Goal: Navigation & Orientation: Find specific page/section

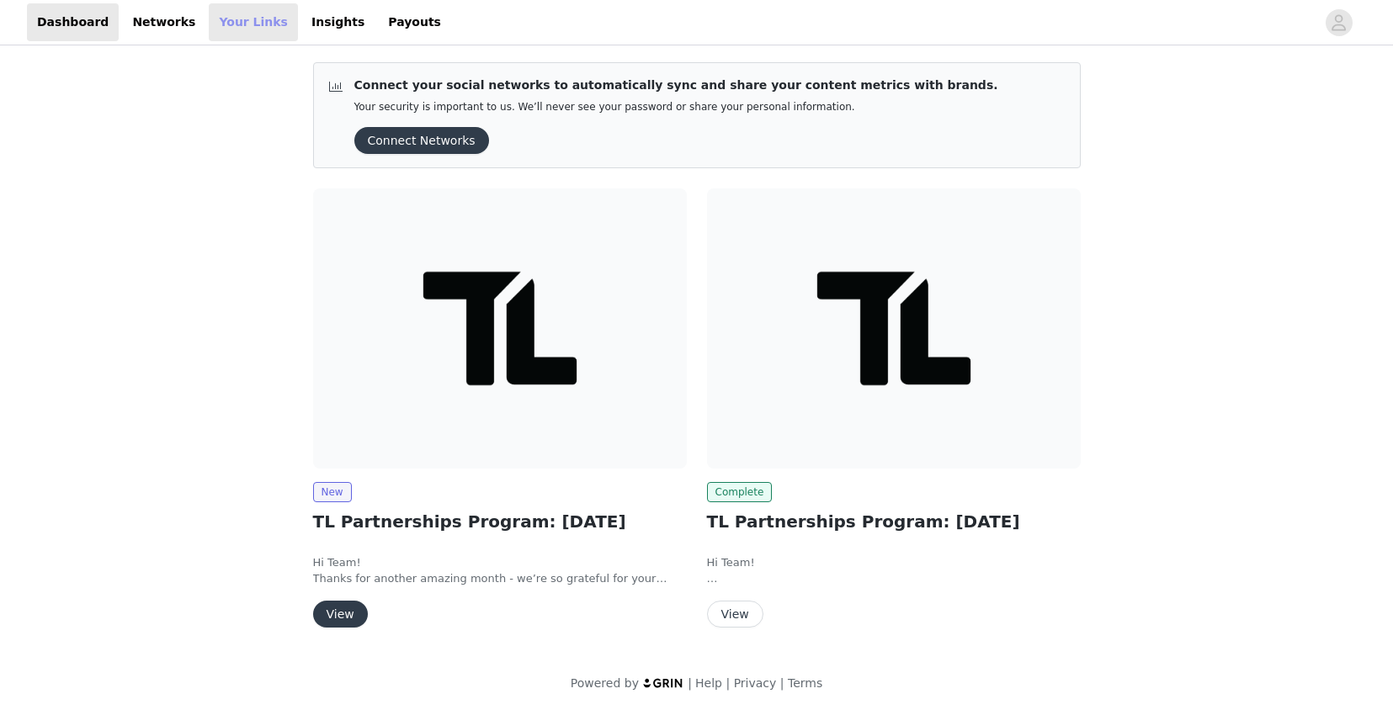
click at [229, 16] on link "Your Links" at bounding box center [253, 22] width 89 height 38
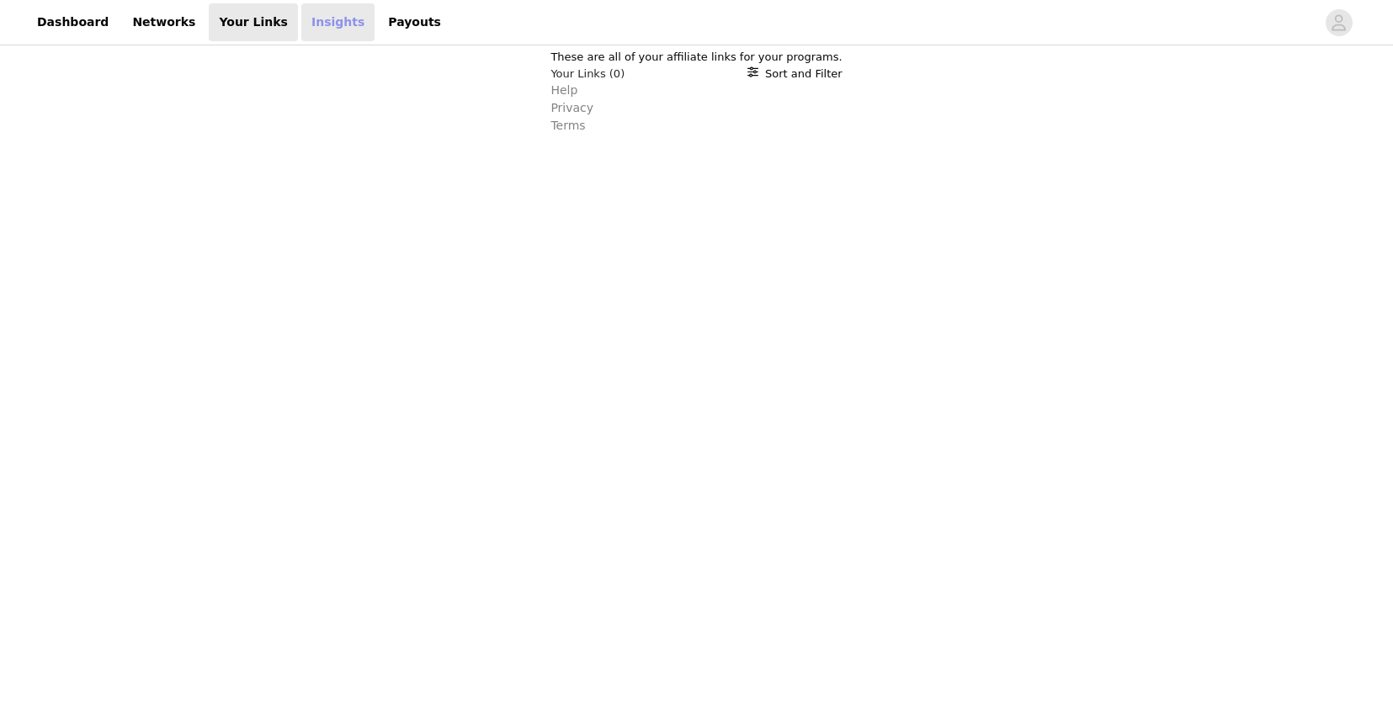
click at [313, 26] on link "Insights" at bounding box center [337, 22] width 73 height 38
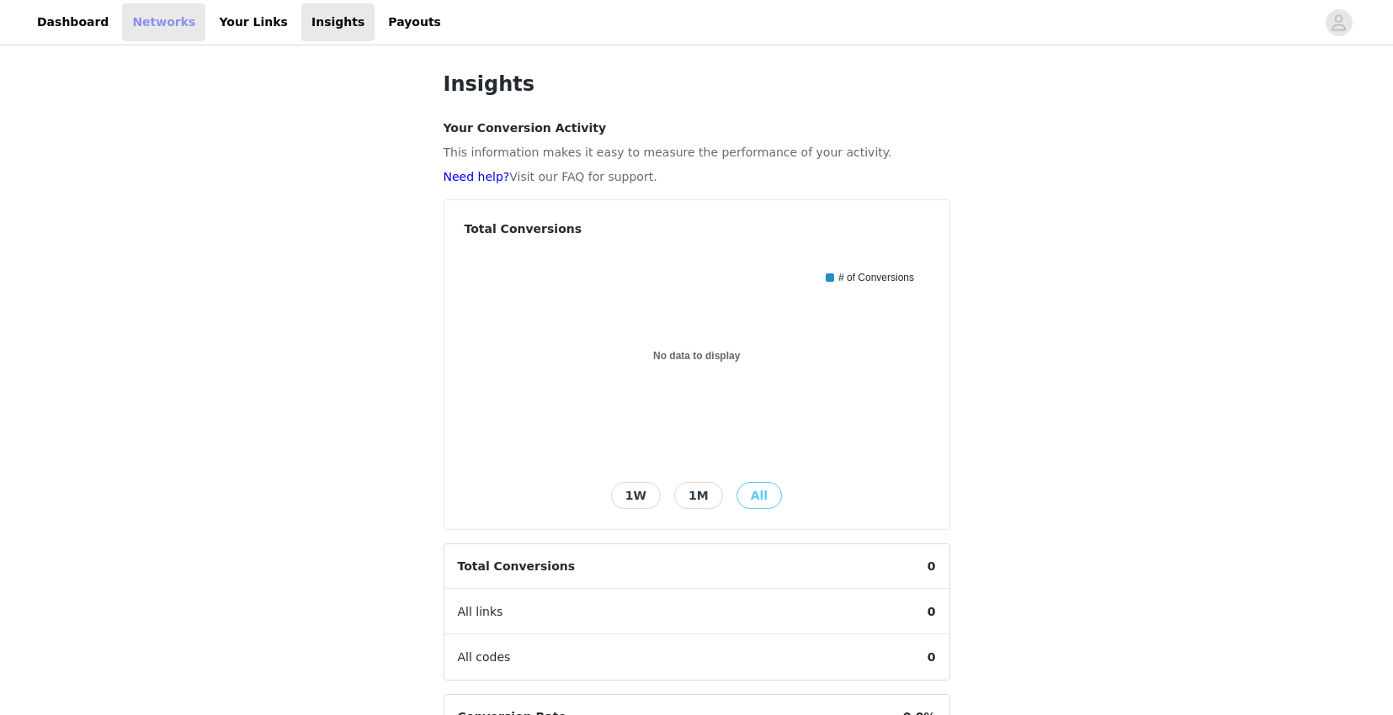
click at [169, 24] on link "Networks" at bounding box center [163, 22] width 83 height 38
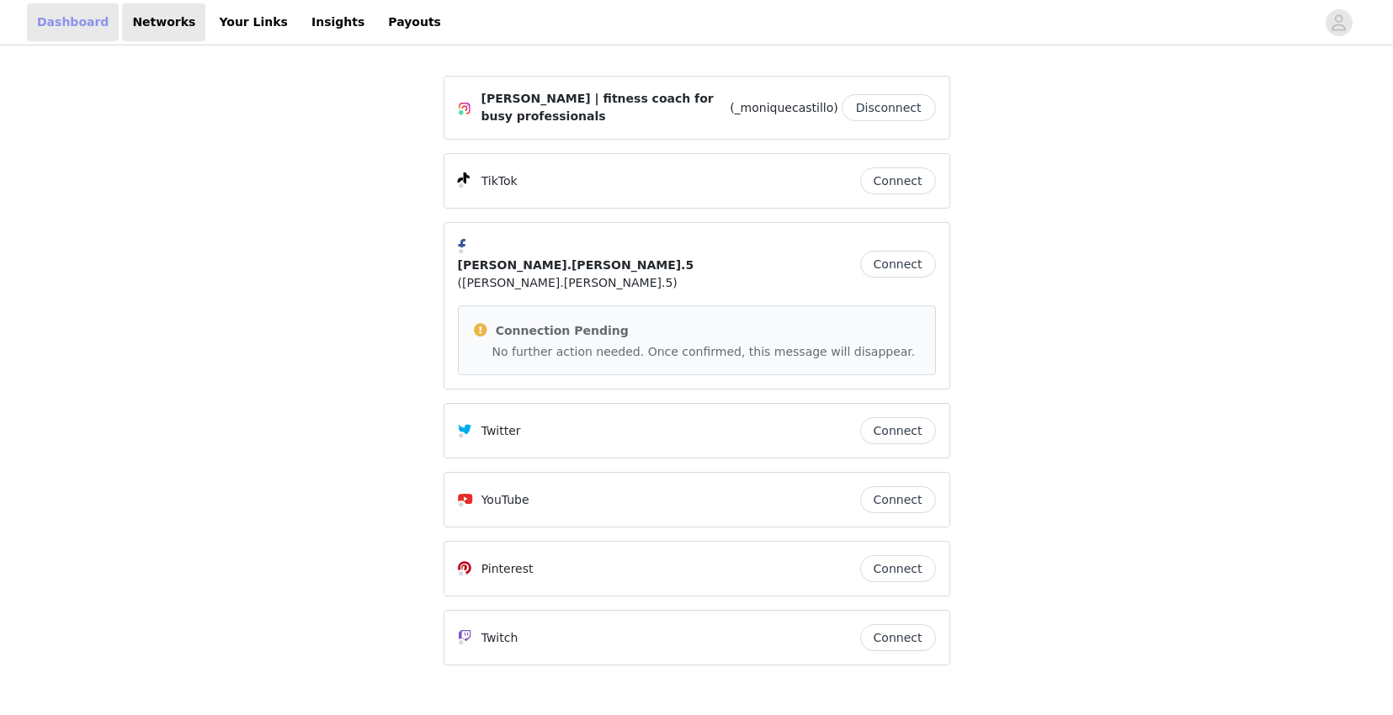
click at [49, 33] on link "Dashboard" at bounding box center [73, 22] width 92 height 38
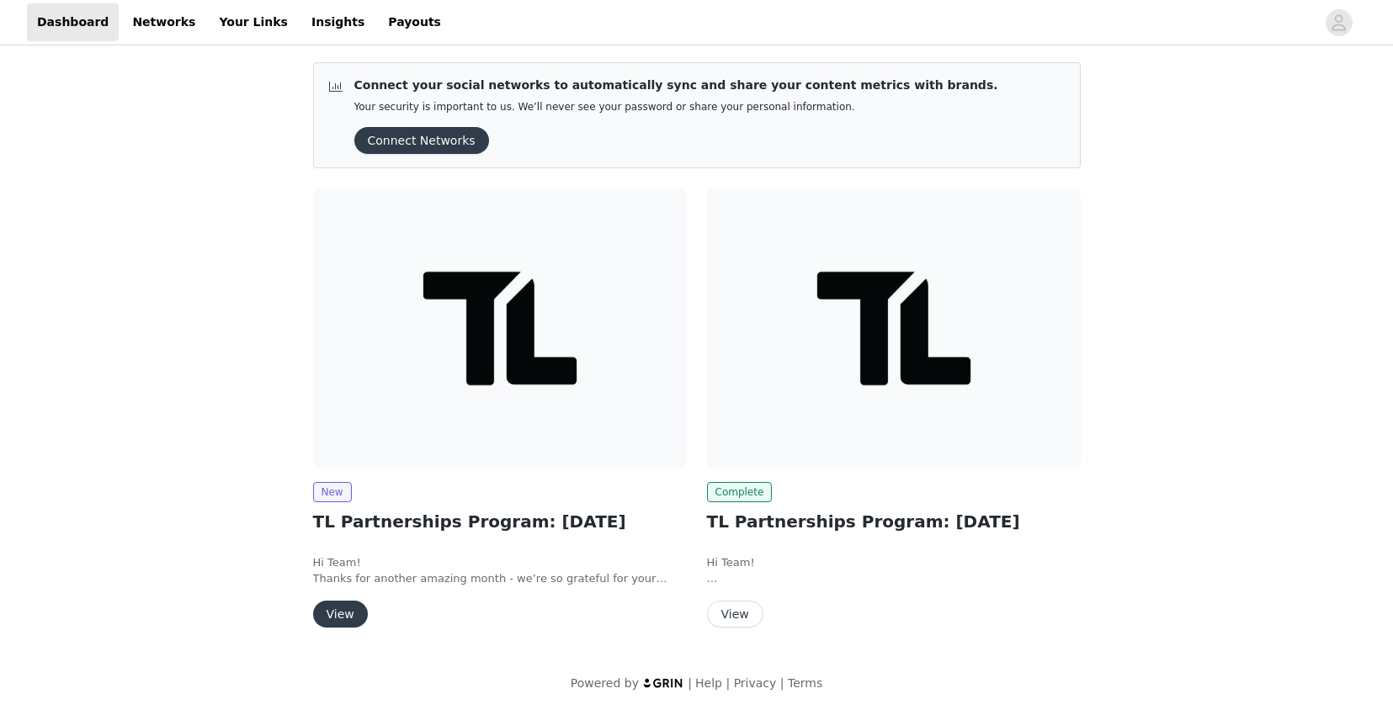
click at [343, 619] on button "View" at bounding box center [340, 614] width 55 height 27
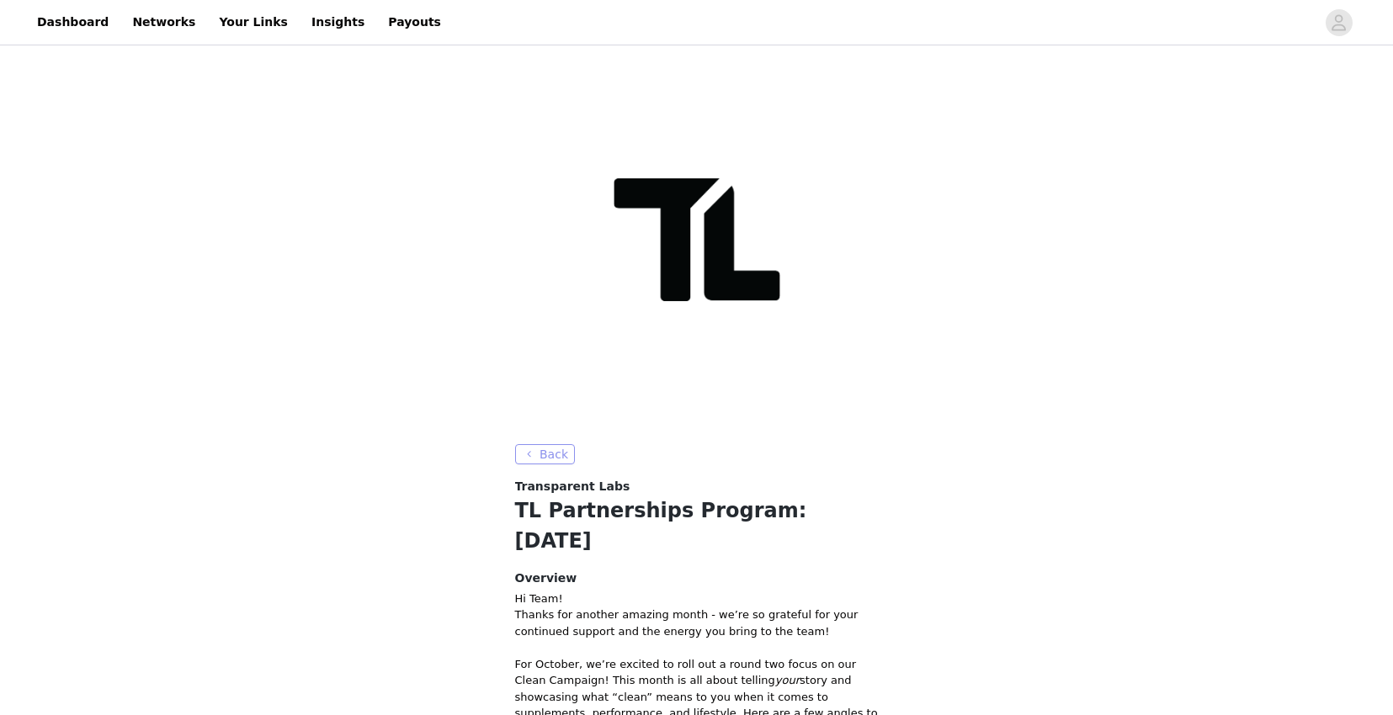
click at [552, 458] on button "Back" at bounding box center [545, 454] width 61 height 20
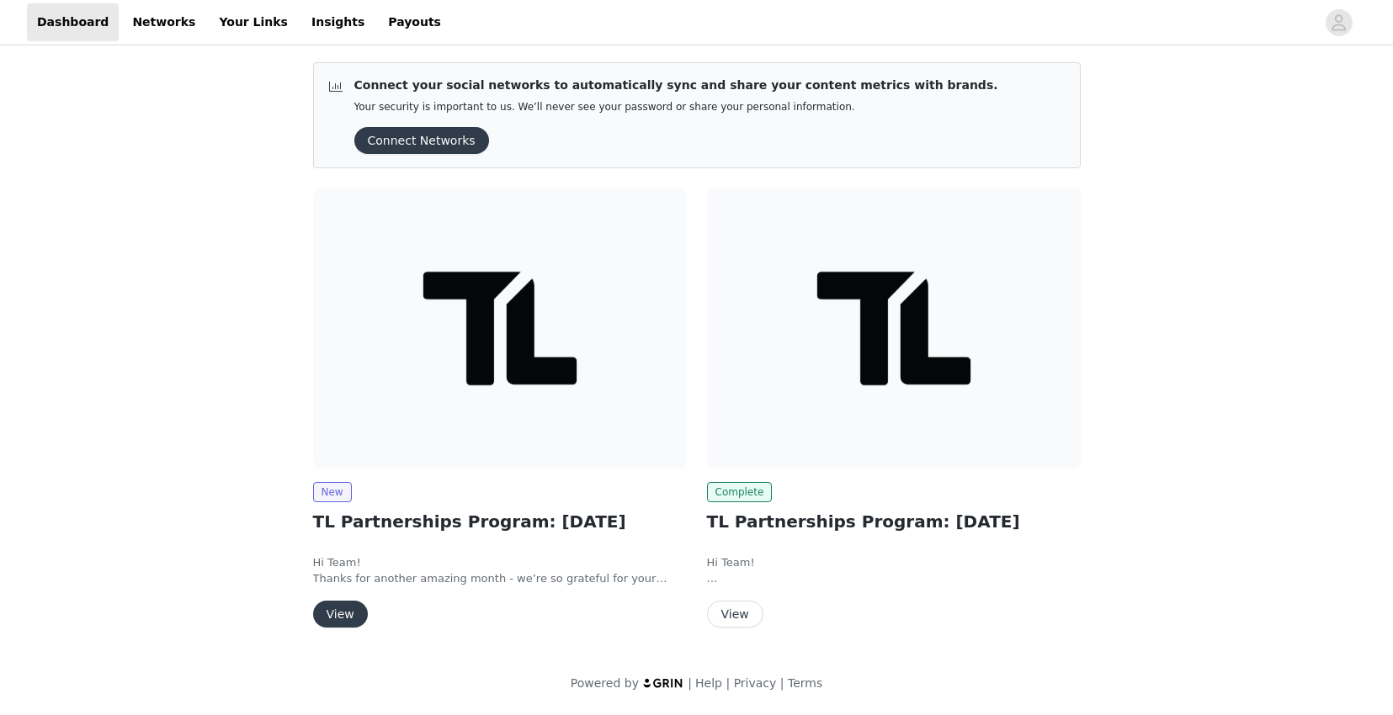
click at [861, 403] on img at bounding box center [894, 328] width 374 height 280
click at [348, 613] on button "View" at bounding box center [340, 614] width 55 height 27
